Goal: Task Accomplishment & Management: Complete application form

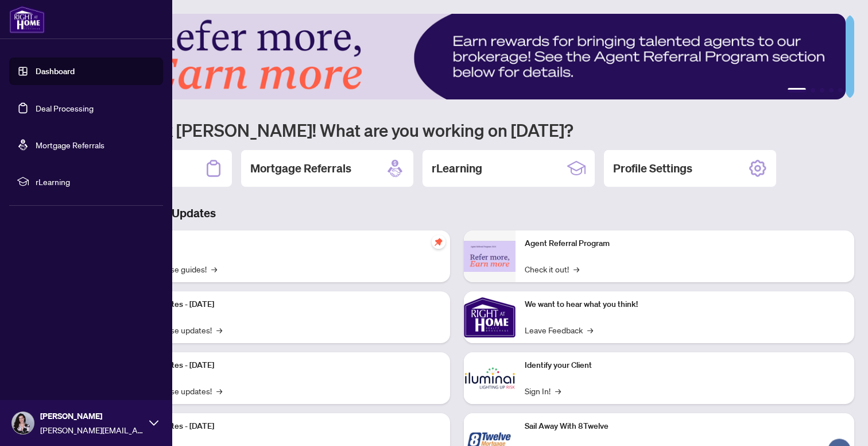
click at [36, 109] on link "Deal Processing" at bounding box center [65, 108] width 58 height 10
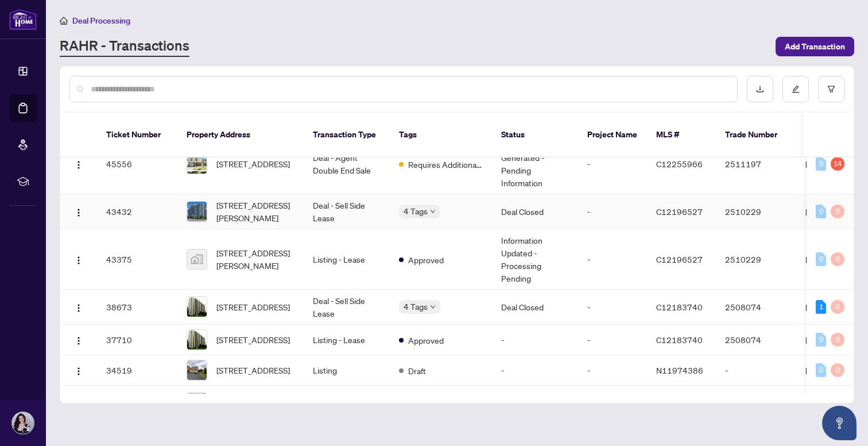
scroll to position [177, 0]
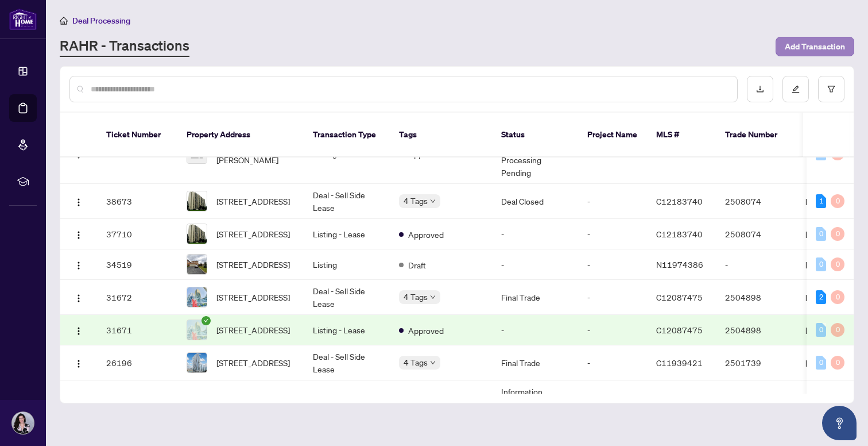
click at [837, 49] on span "Add Transaction" at bounding box center [815, 46] width 60 height 18
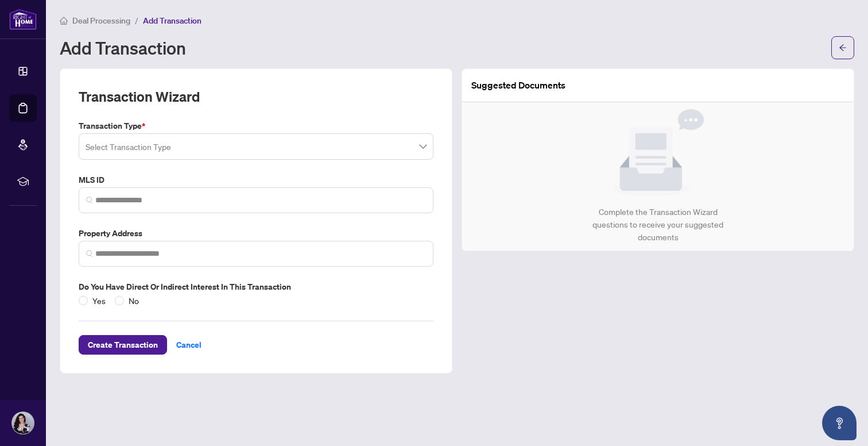
click at [197, 138] on input "search" at bounding box center [251, 148] width 331 height 25
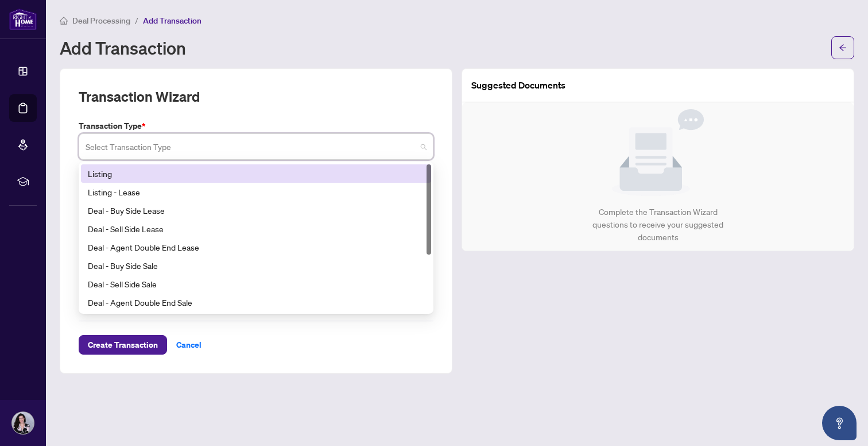
click at [184, 153] on input "search" at bounding box center [251, 148] width 331 height 25
drag, startPoint x: 178, startPoint y: 184, endPoint x: 180, endPoint y: 171, distance: 13.4
click at [180, 171] on div "Listing Listing - Lease Deal - Buy Side Lease Deal - Sell Side Lease Deal - Age…" at bounding box center [256, 256] width 350 height 184
click at [180, 171] on div "Listing" at bounding box center [256, 173] width 336 height 13
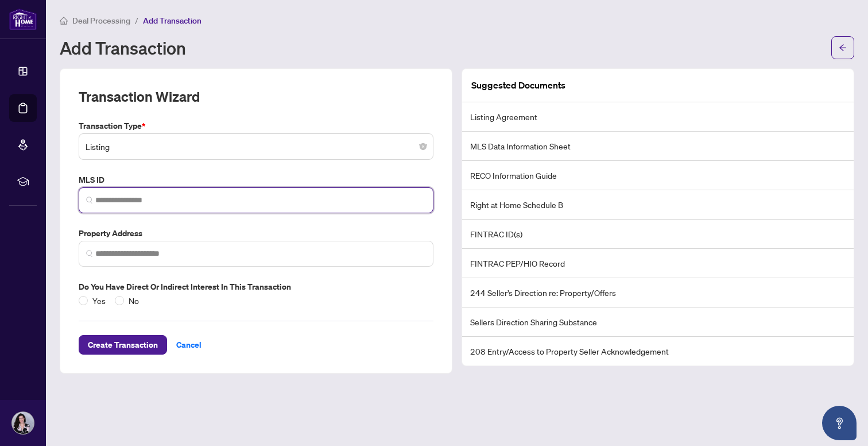
paste input "*********"
type input "*********"
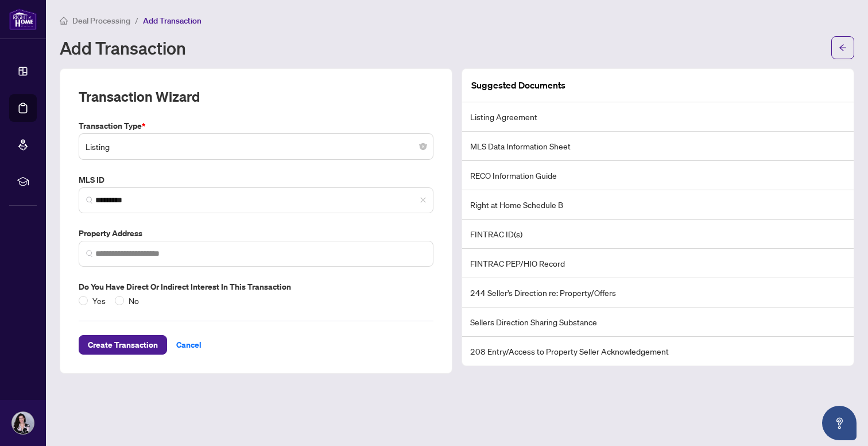
click at [134, 229] on label "Property Address" at bounding box center [256, 233] width 355 height 13
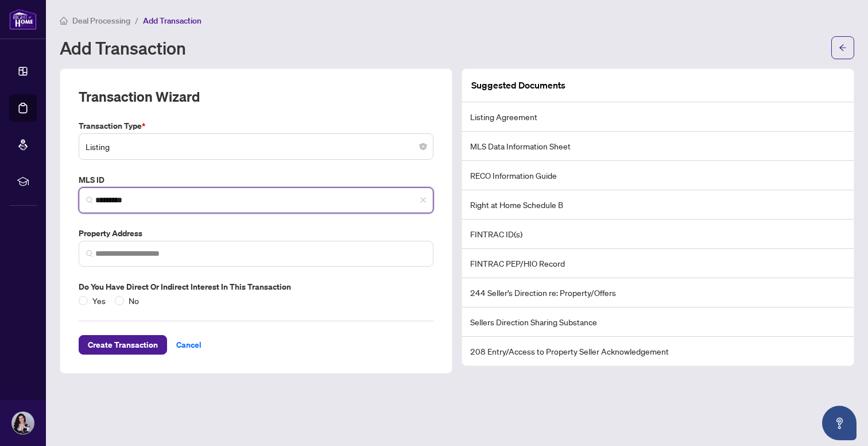
click at [149, 196] on input "*********" at bounding box center [260, 200] width 331 height 12
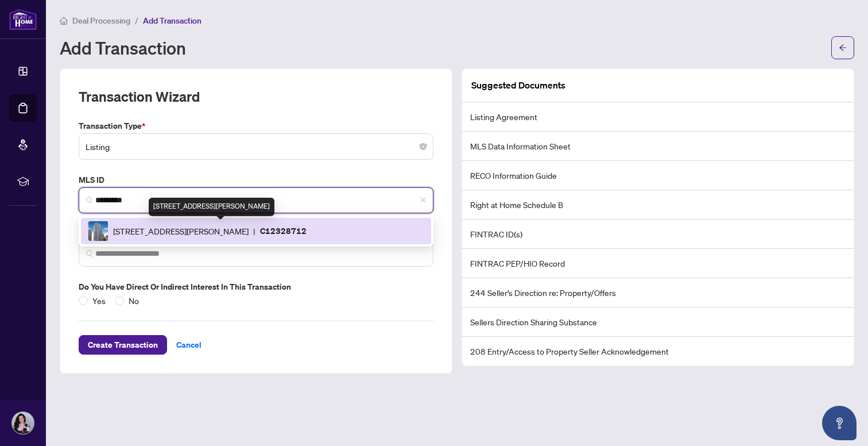
click at [150, 229] on span "[STREET_ADDRESS][PERSON_NAME]" at bounding box center [181, 231] width 136 height 13
type input "**********"
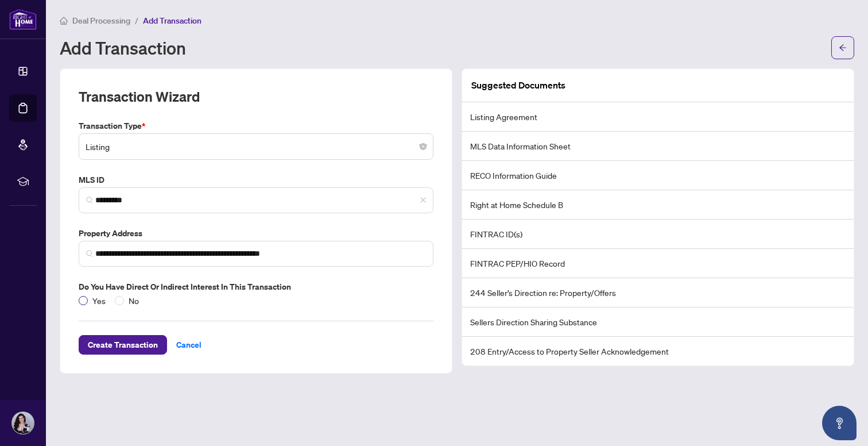
click at [86, 296] on span at bounding box center [83, 300] width 9 height 9
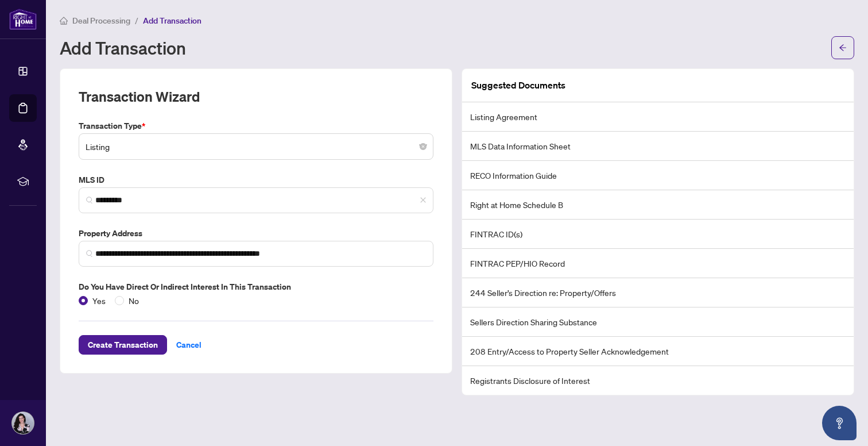
click at [691, 94] on div "Suggested Documents" at bounding box center [658, 85] width 392 height 33
click at [663, 118] on li "Listing Agreement" at bounding box center [658, 116] width 392 height 29
click at [653, 126] on li "Listing Agreement" at bounding box center [658, 116] width 392 height 29
click at [128, 339] on span "Create Transaction" at bounding box center [123, 344] width 70 height 18
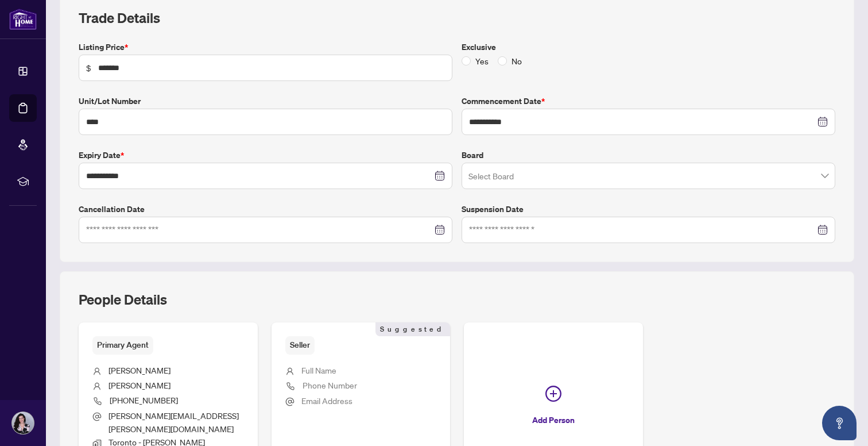
scroll to position [260, 0]
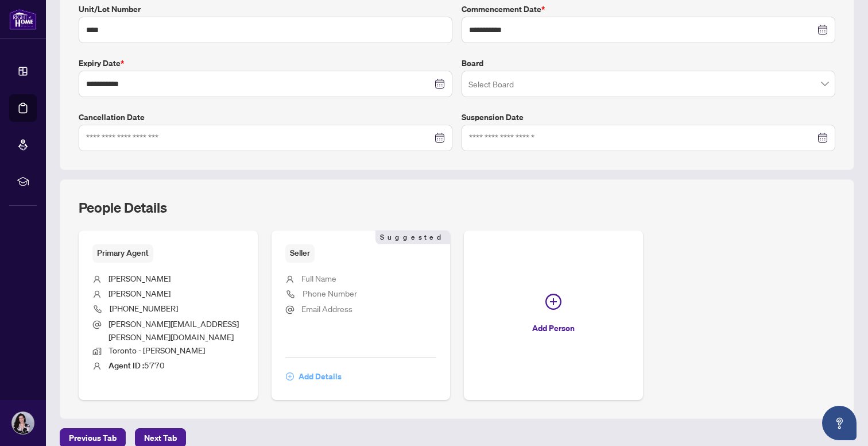
click at [319, 367] on span "Add Details" at bounding box center [320, 376] width 43 height 18
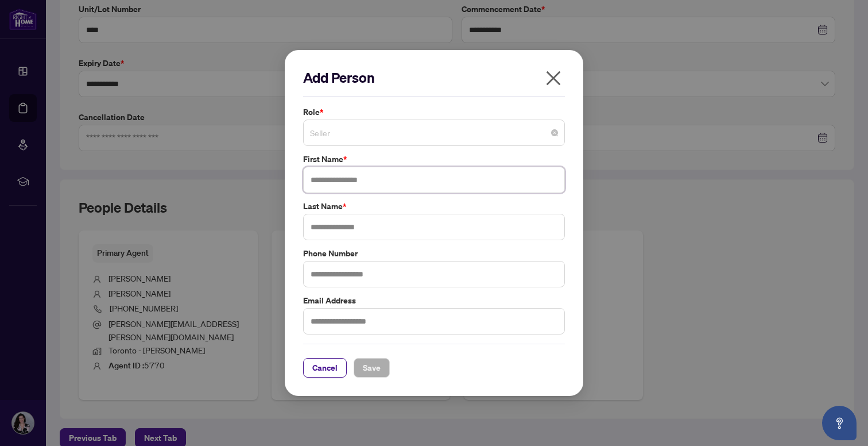
click at [374, 135] on span "Seller" at bounding box center [434, 133] width 248 height 22
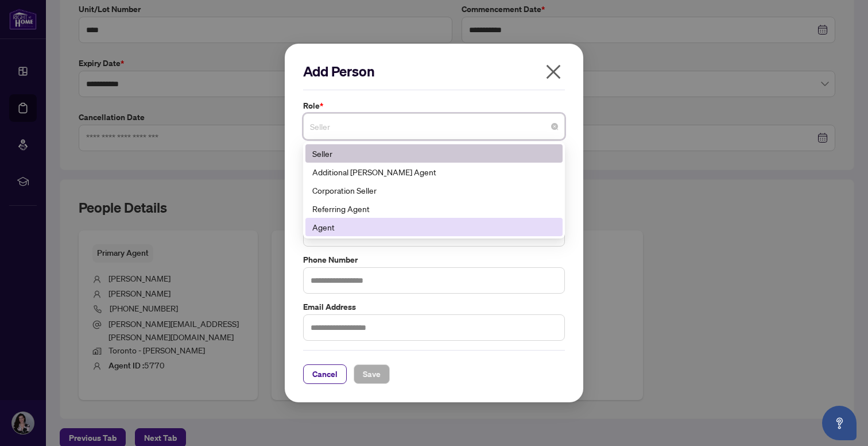
click at [345, 231] on div "Agent" at bounding box center [433, 227] width 243 height 13
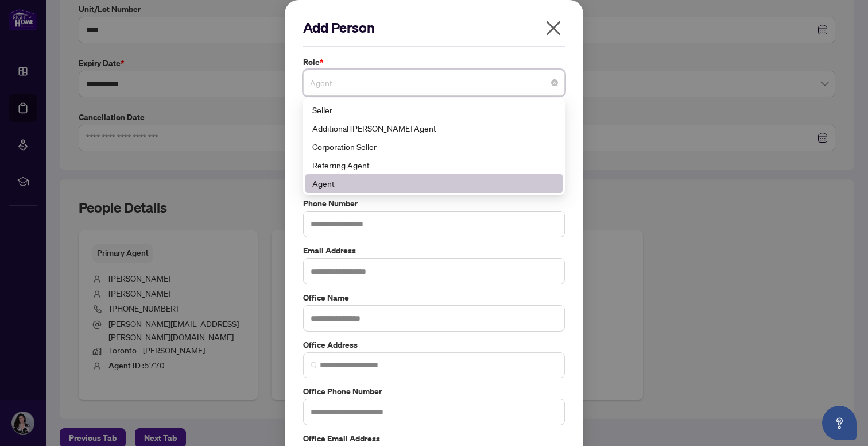
click at [362, 88] on span "Agent" at bounding box center [434, 83] width 248 height 22
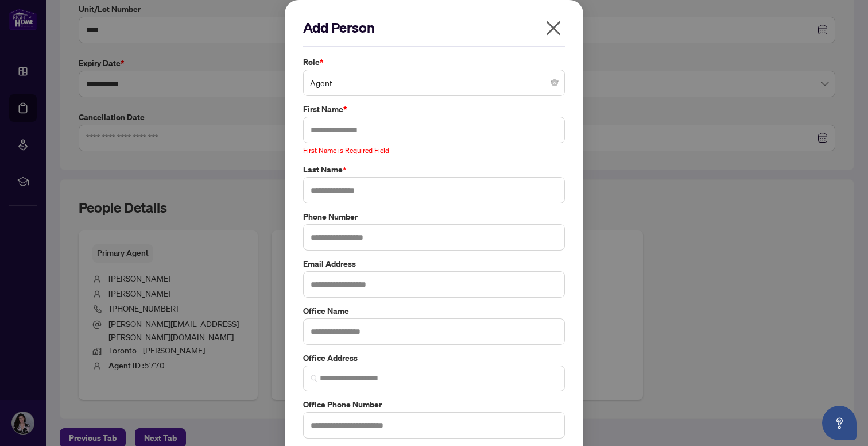
click at [352, 68] on div "Role * Agent 181 188 Seller Additional [PERSON_NAME] Agent Corporation Seller R…" at bounding box center [434, 76] width 269 height 40
click at [347, 83] on span "Agent" at bounding box center [434, 83] width 248 height 22
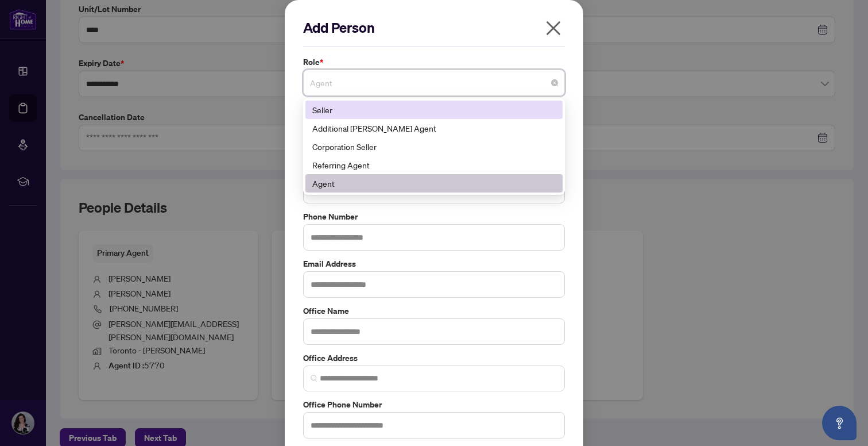
click at [331, 109] on div "Seller" at bounding box center [433, 109] width 243 height 13
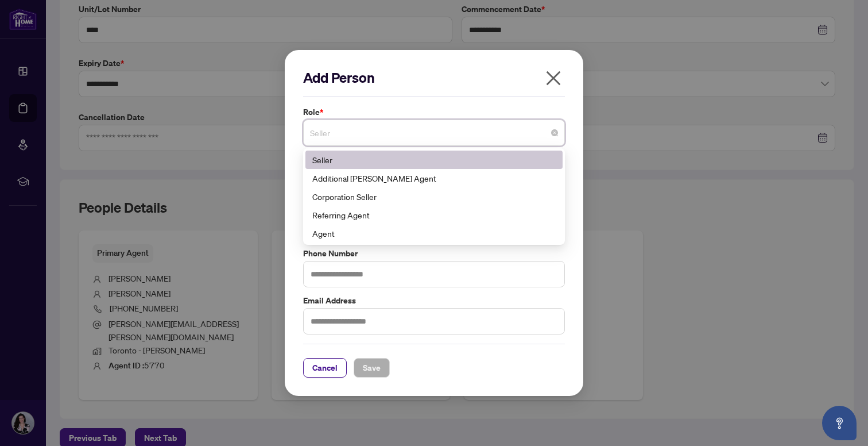
click at [330, 127] on span "Seller" at bounding box center [434, 133] width 248 height 22
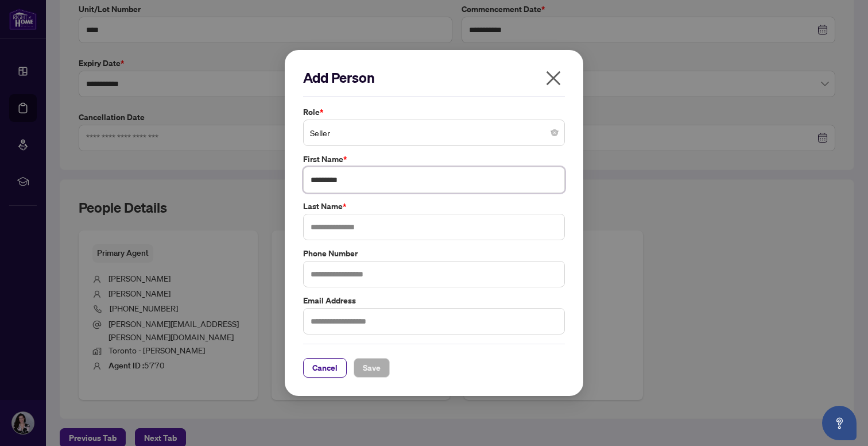
type input "*********"
type input "******"
click at [373, 370] on span "Save" at bounding box center [372, 367] width 18 height 18
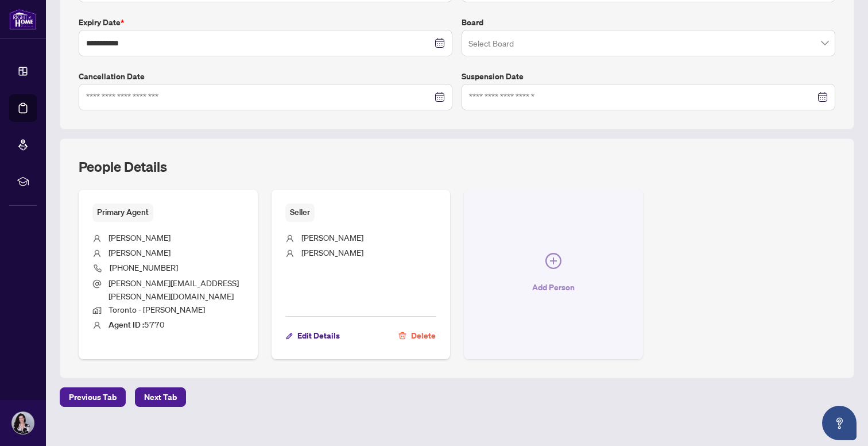
scroll to position [0, 0]
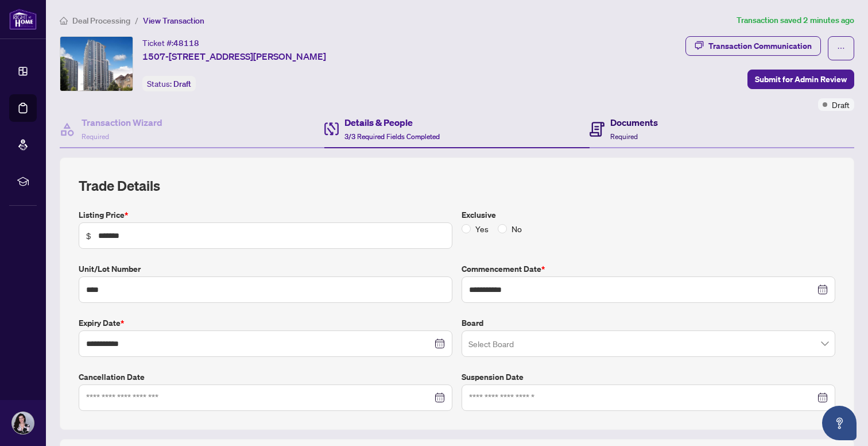
click at [610, 118] on h4 "Documents" at bounding box center [634, 122] width 48 height 14
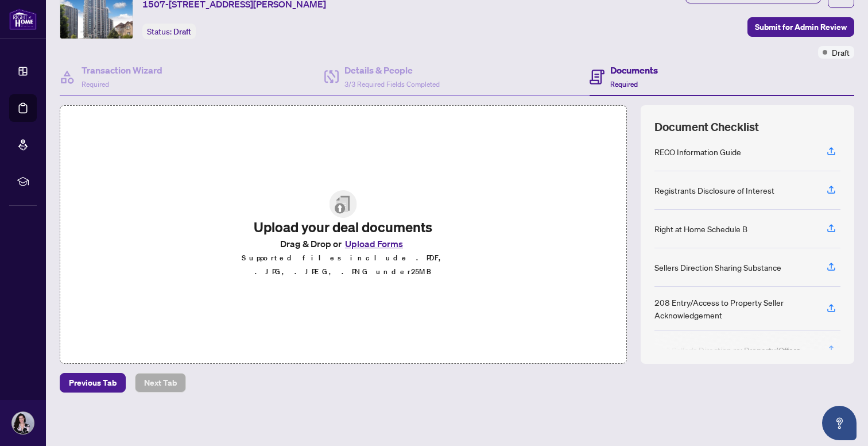
scroll to position [158, 0]
click at [754, 196] on div "Registrants Disclosure of Interest" at bounding box center [715, 193] width 120 height 13
click at [827, 191] on icon "button" at bounding box center [831, 192] width 10 height 10
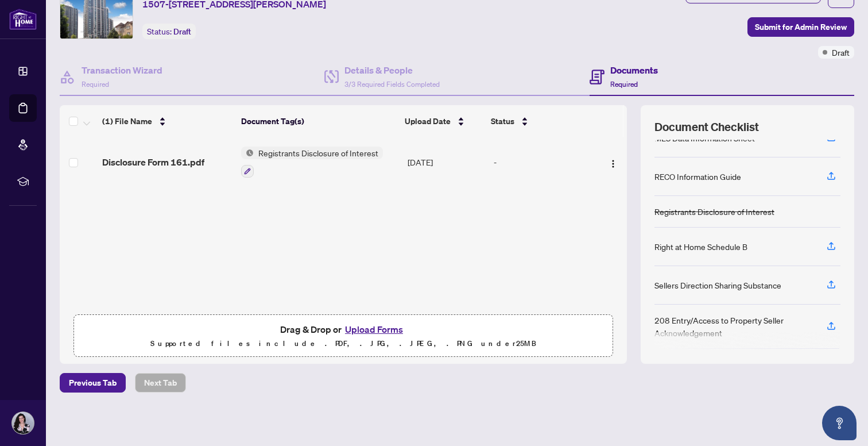
scroll to position [141, 0]
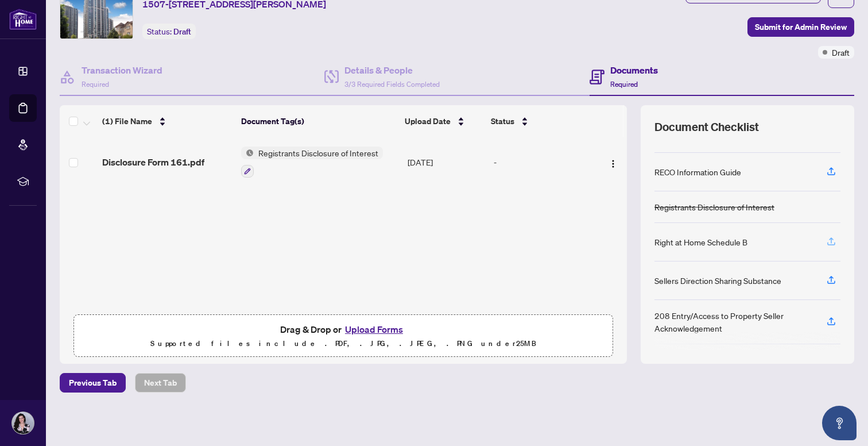
click at [826, 243] on icon "button" at bounding box center [831, 241] width 10 height 10
